Goal: Task Accomplishment & Management: Manage account settings

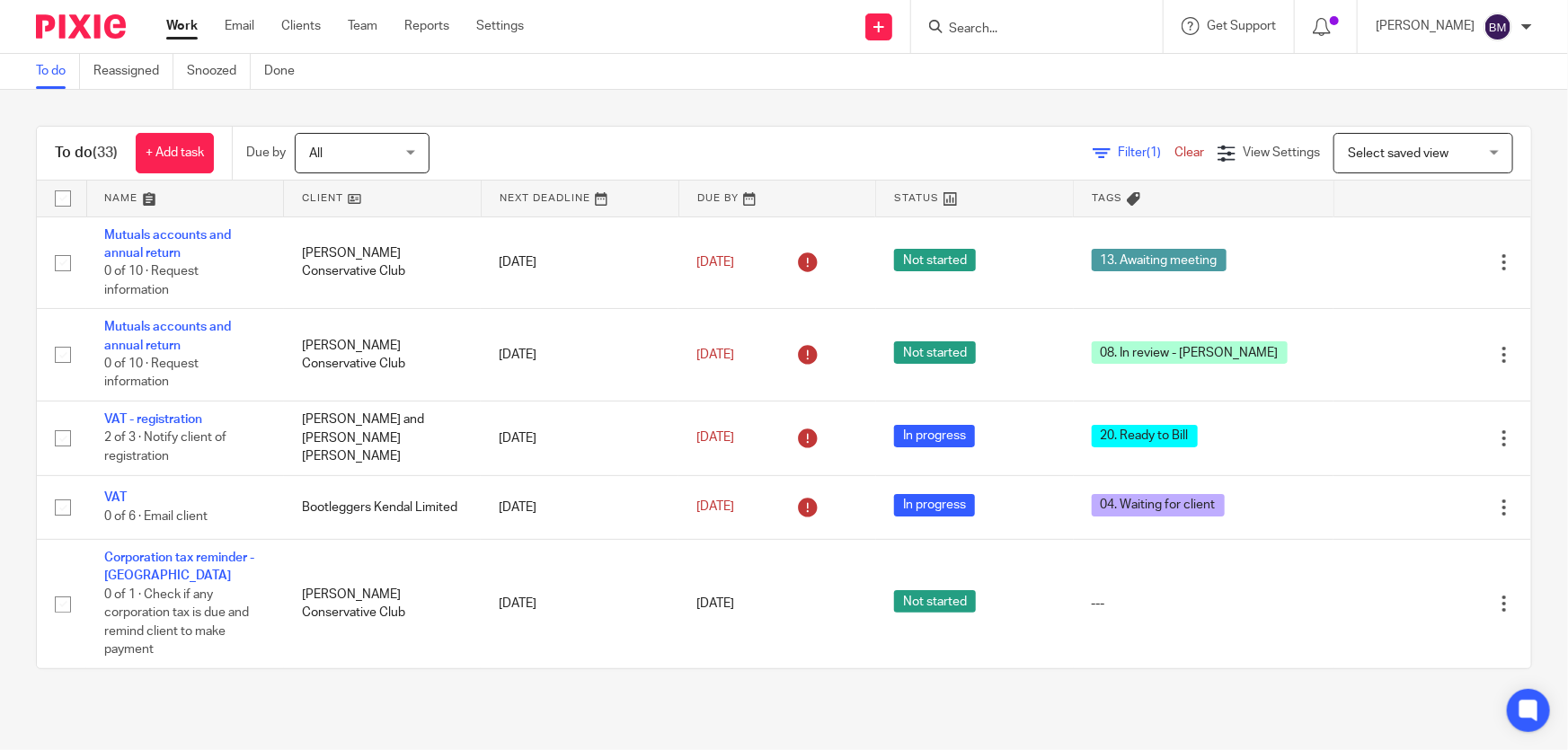
click at [1052, 35] on input "Search" at bounding box center [1028, 29] width 162 height 16
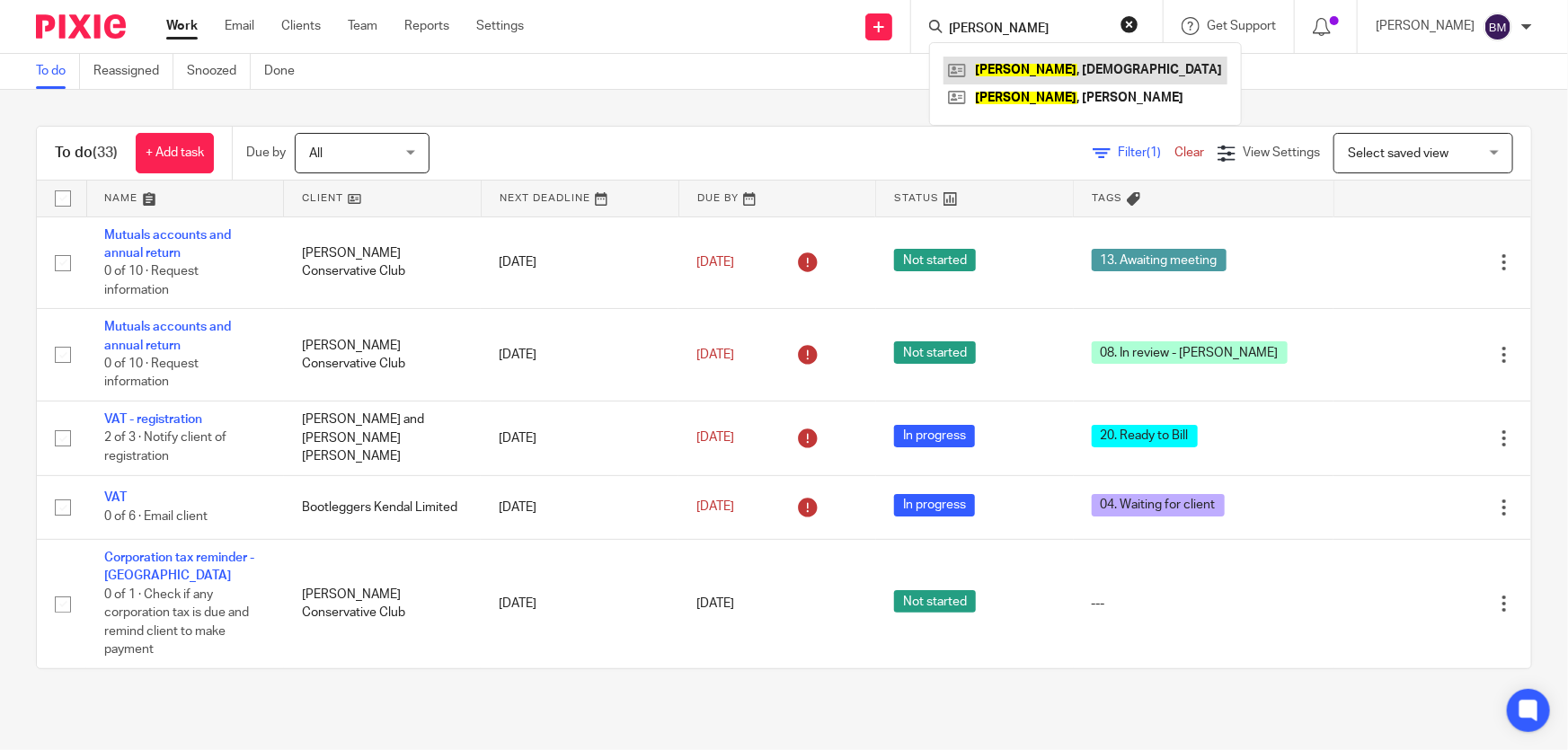
type input "hopwood"
click at [1081, 59] on link at bounding box center [1085, 70] width 284 height 27
click at [1071, 97] on link at bounding box center [1085, 98] width 284 height 27
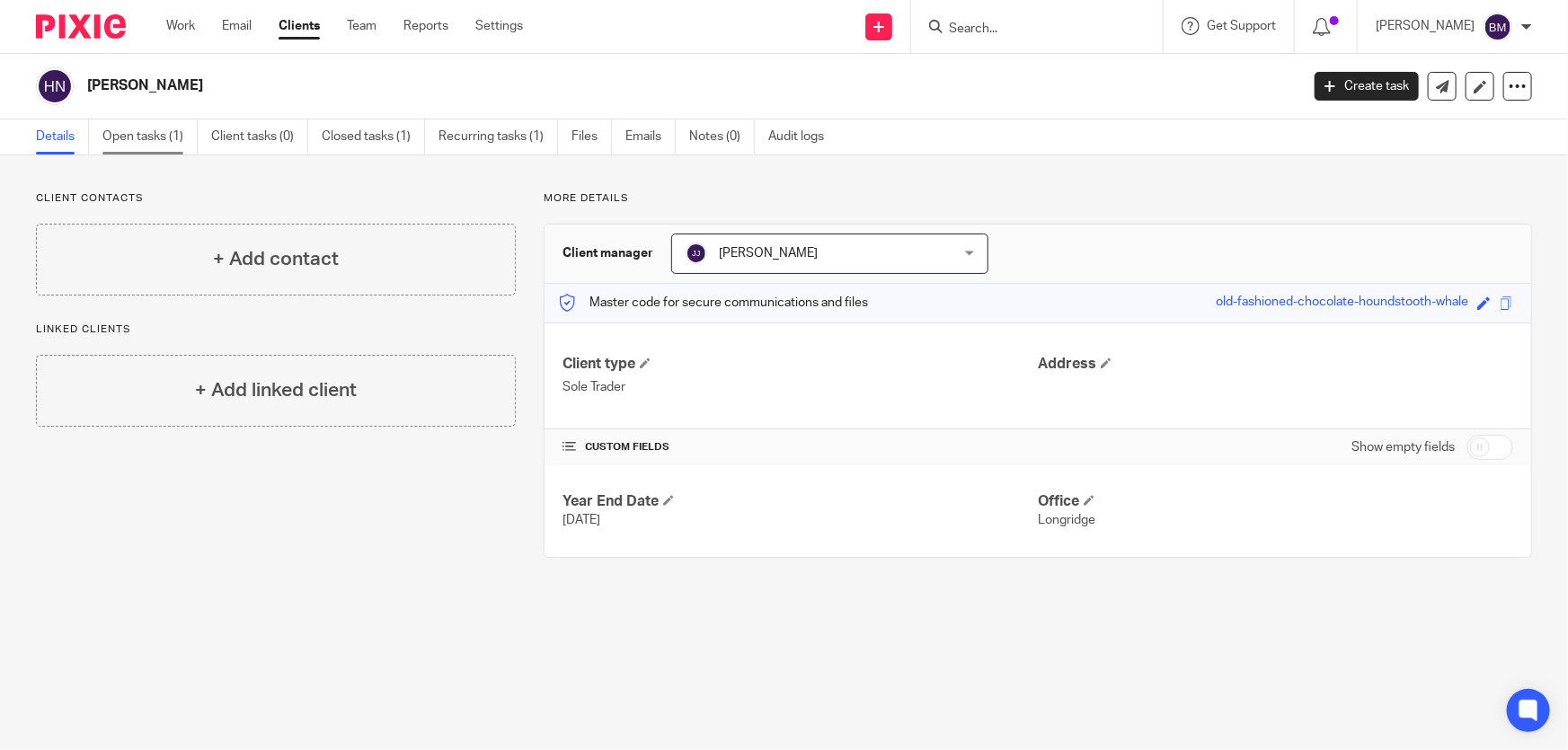
click at [159, 140] on link "Open tasks (1)" at bounding box center [150, 137] width 95 height 35
click at [161, 148] on link "Open tasks (1)" at bounding box center [150, 137] width 95 height 35
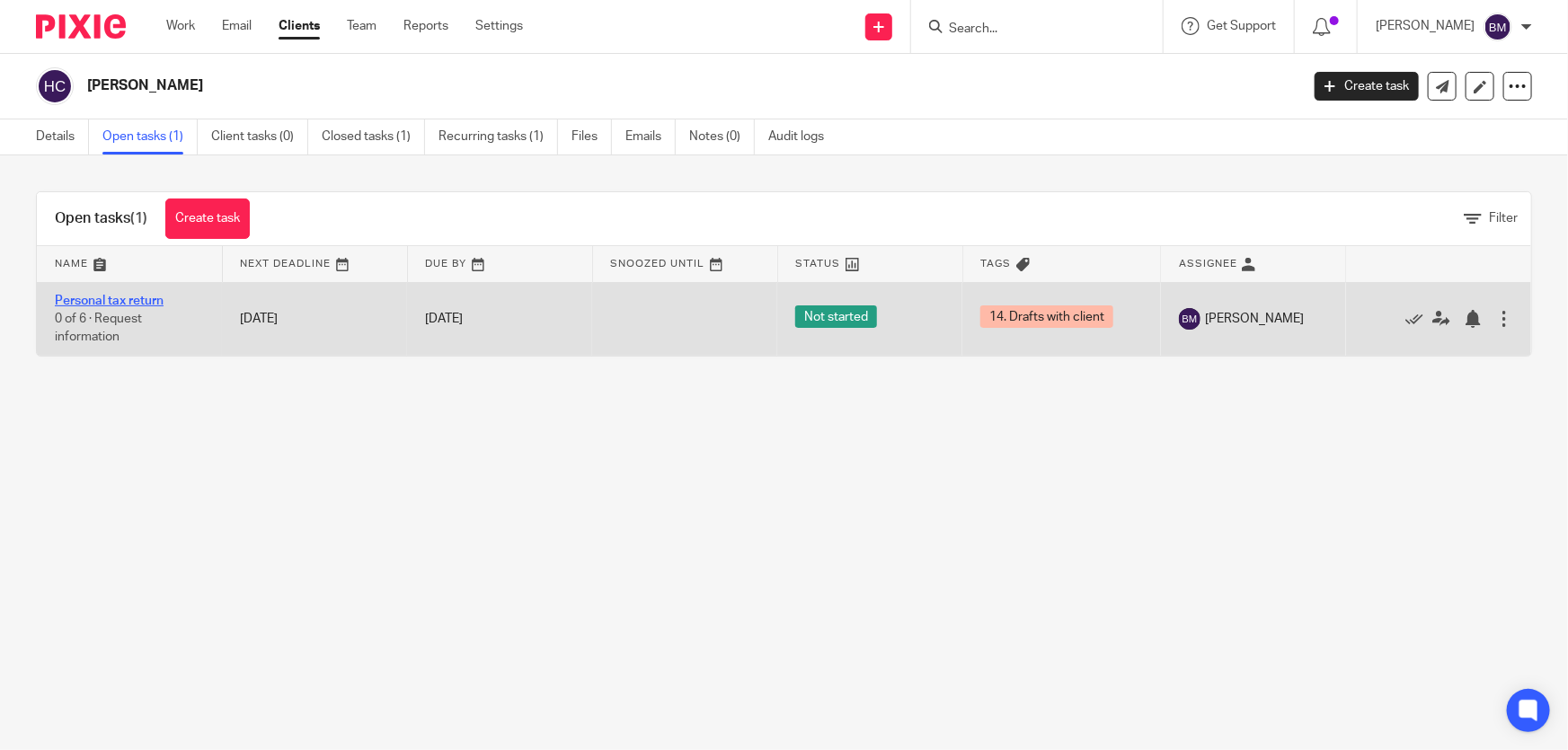
click at [116, 298] on link "Personal tax return" at bounding box center [108, 301] width 108 height 12
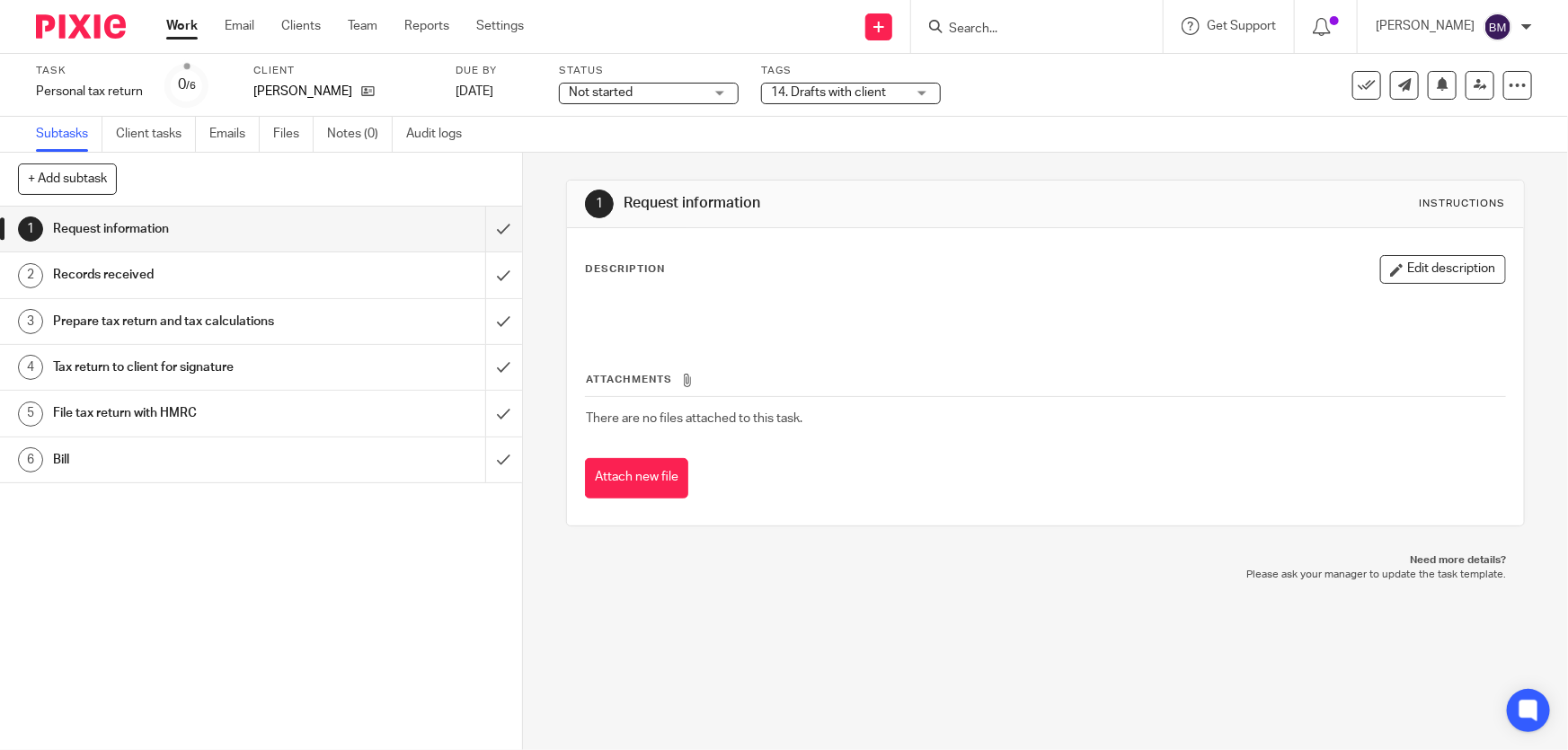
click at [859, 99] on span "14. Drafts with client" at bounding box center [838, 93] width 135 height 19
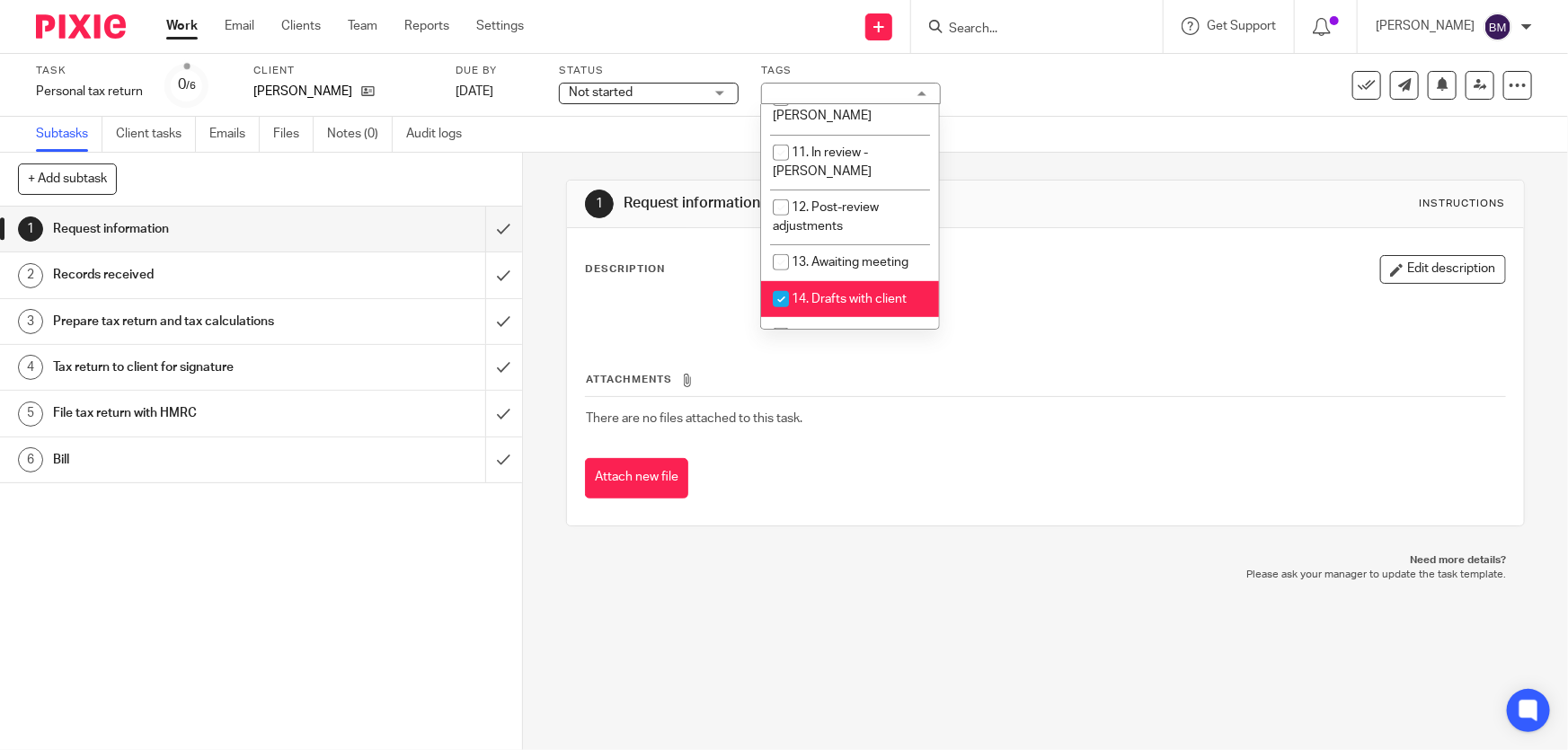
click at [840, 281] on li "14. Drafts with client" at bounding box center [850, 299] width 178 height 37
checkbox input "false"
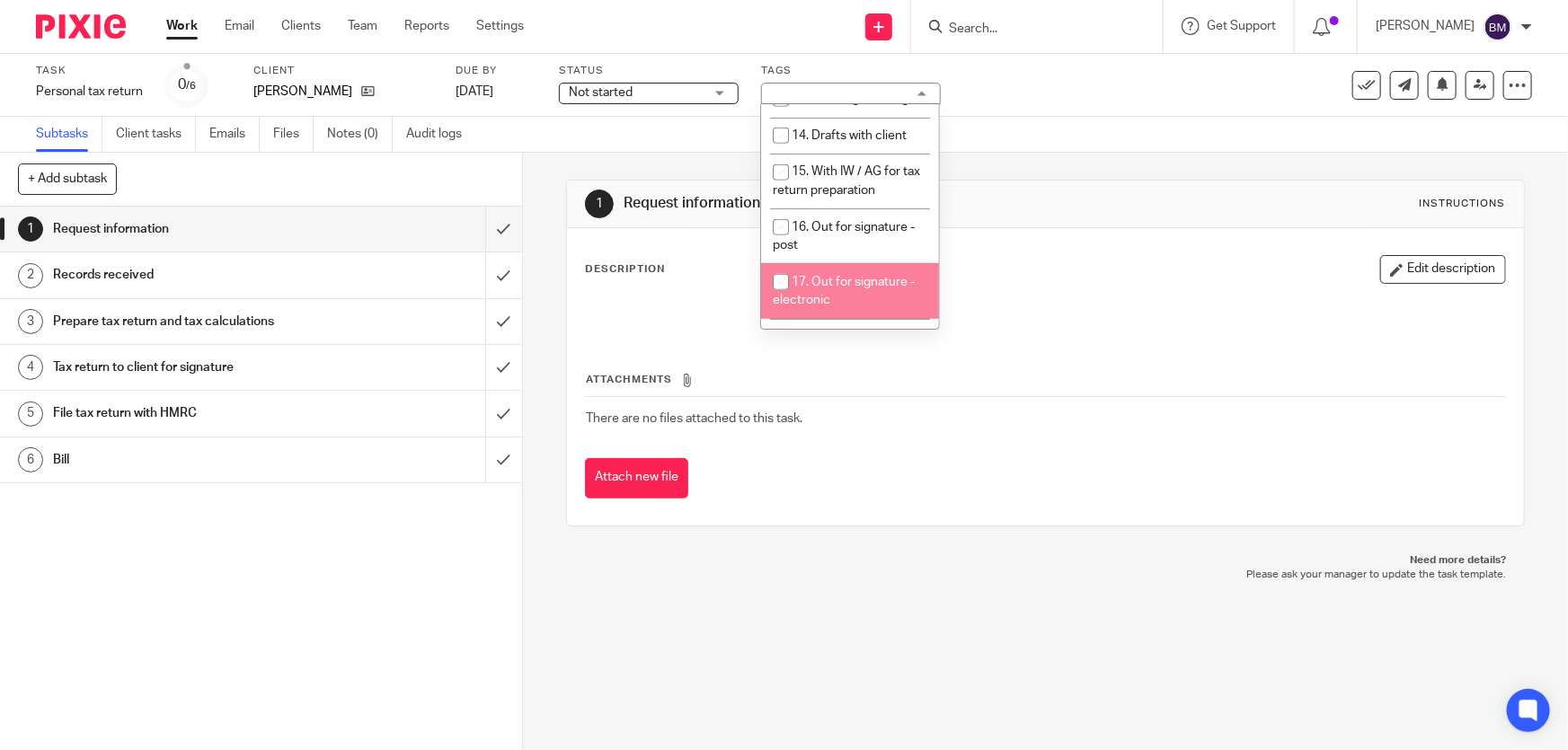
click at [842, 276] on span "17. Out for signature - electronic" at bounding box center [843, 291] width 142 height 31
checkbox input "true"
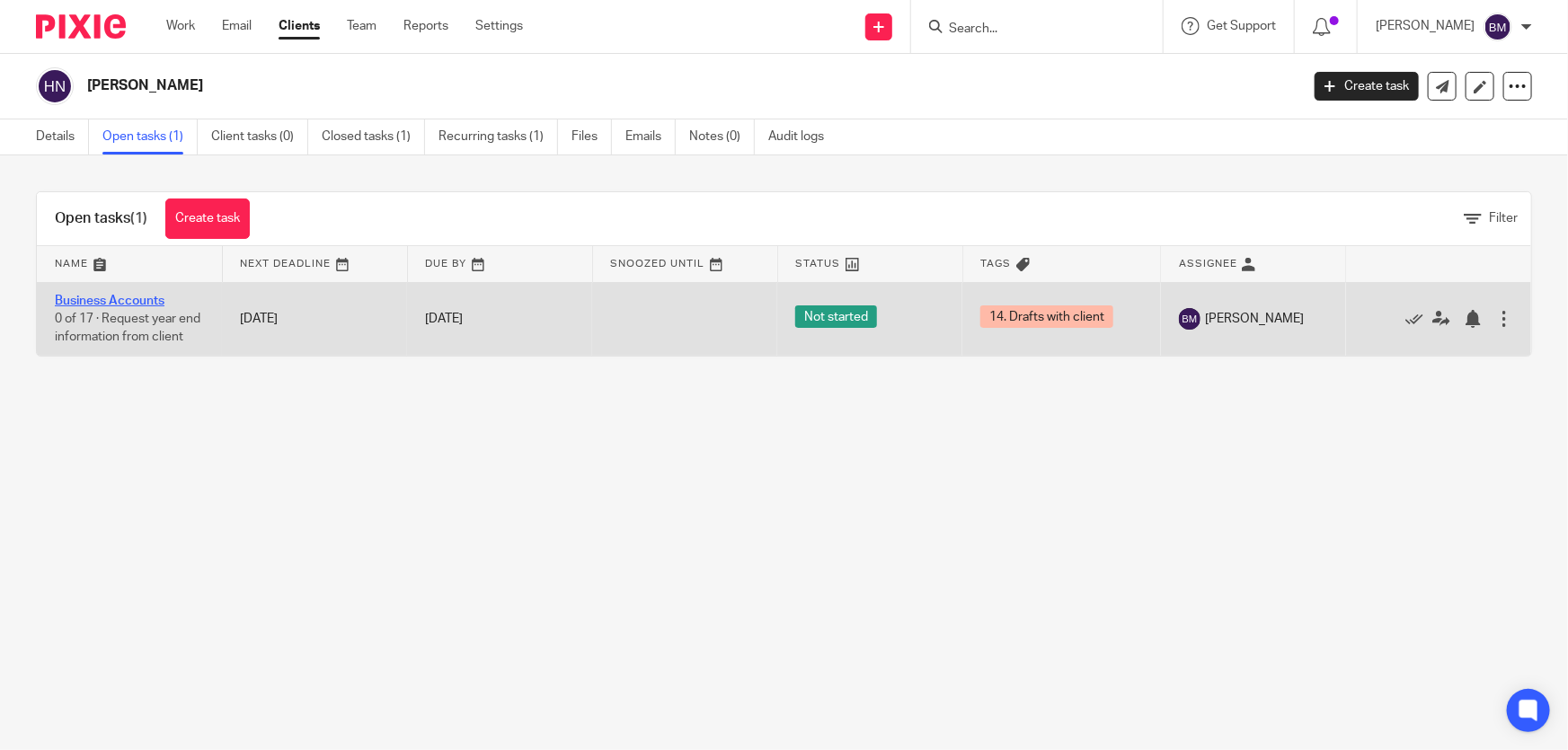
click at [139, 295] on link "Business Accounts" at bounding box center [109, 301] width 109 height 12
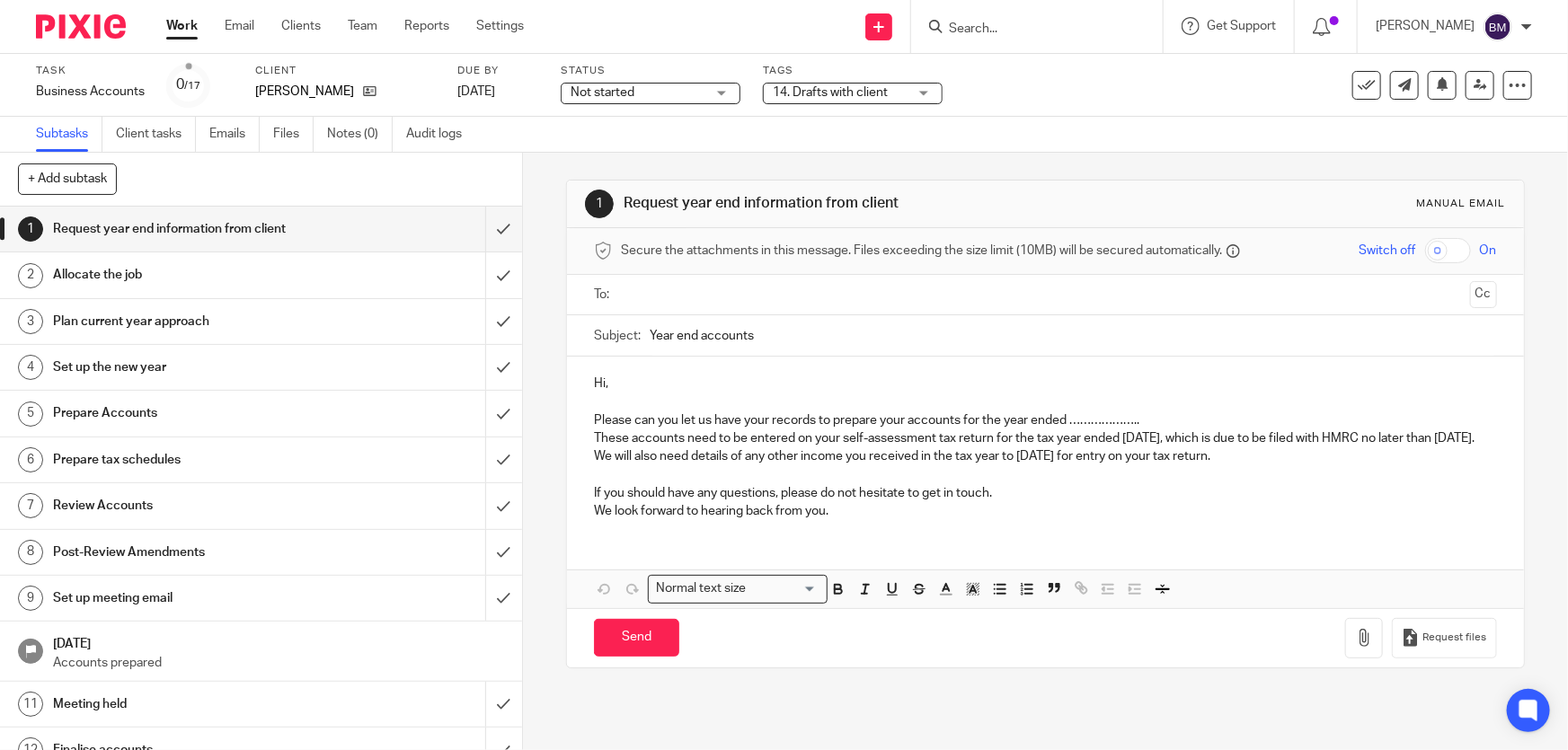
click at [846, 83] on div "14. Drafts with client" at bounding box center [853, 93] width 180 height 22
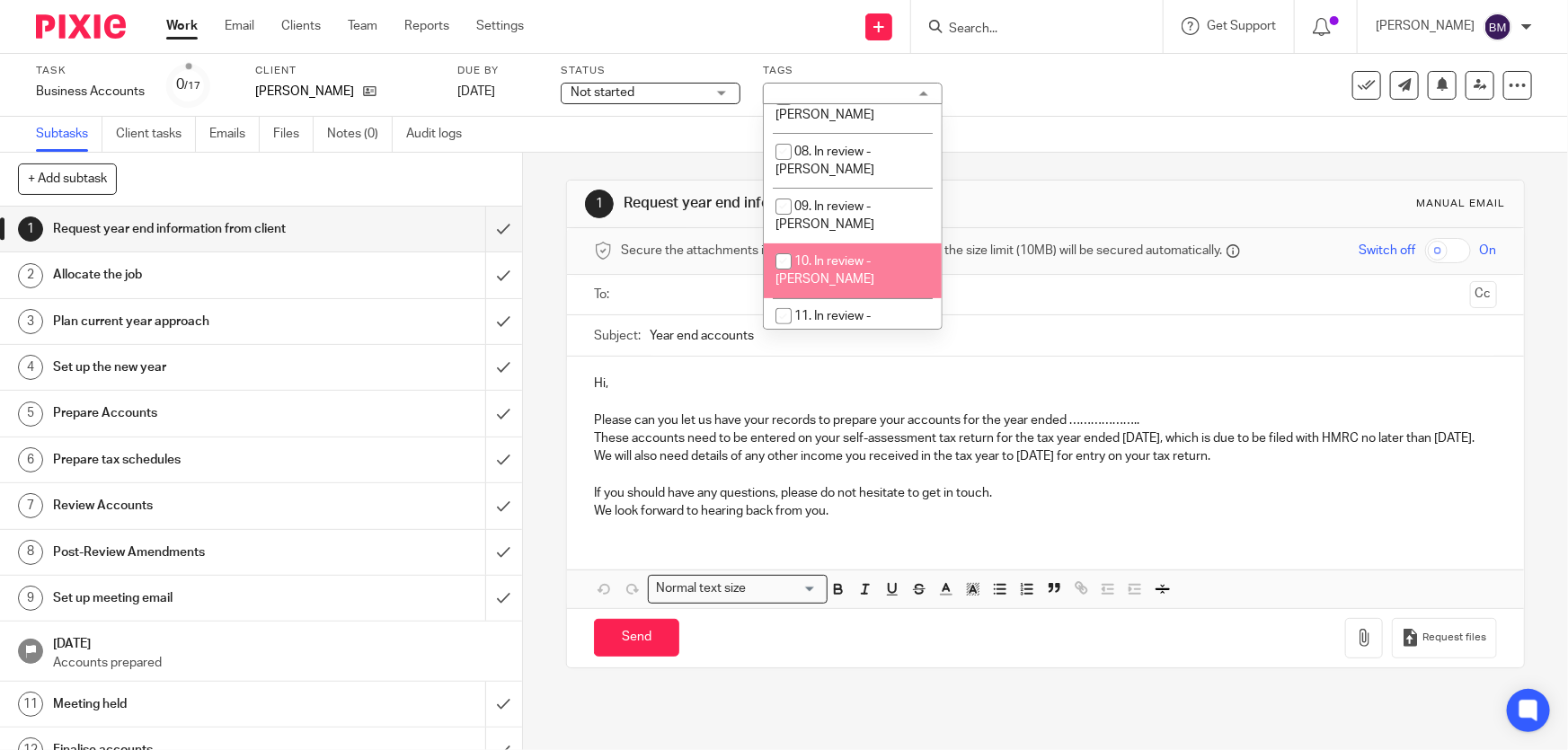
scroll to position [408, 0]
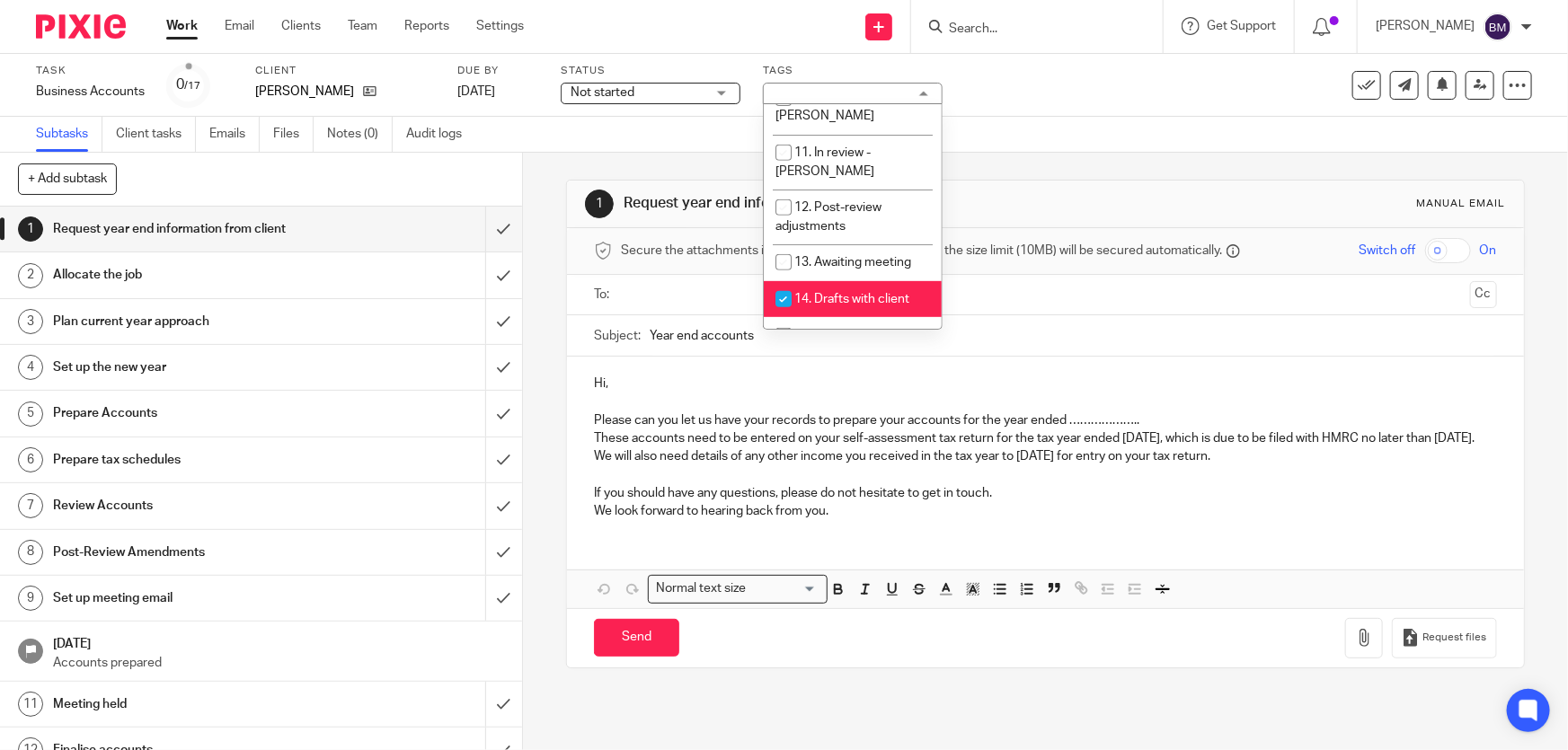
click at [834, 293] on span "14. Drafts with client" at bounding box center [852, 299] width 115 height 12
checkbox input "false"
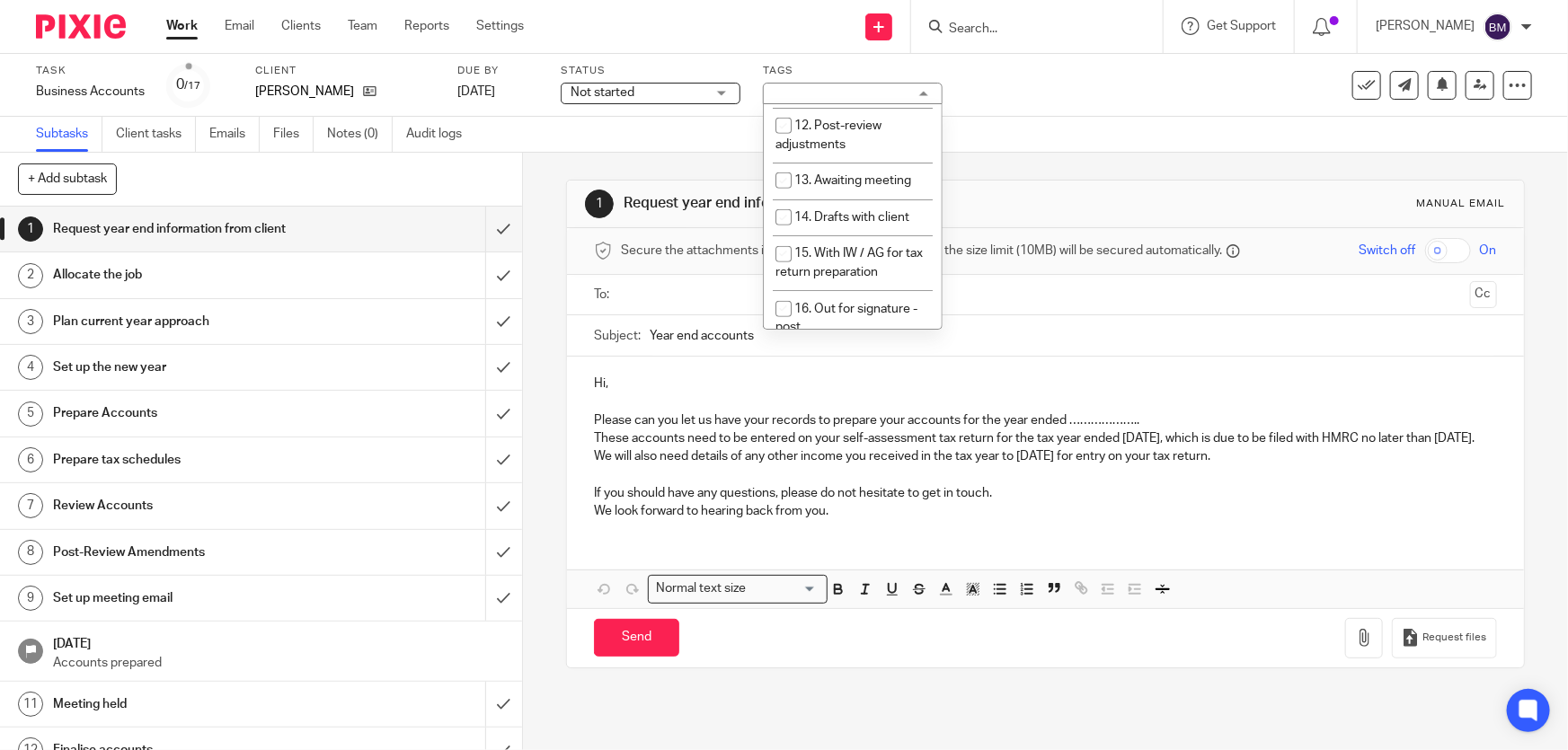
click at [840, 358] on span "17. Out for signature - electronic" at bounding box center [846, 373] width 142 height 31
checkbox input "true"
drag, startPoint x: 180, startPoint y: 27, endPoint x: 204, endPoint y: 13, distance: 27.8
click at [181, 27] on link "Work" at bounding box center [181, 25] width 31 height 18
